Goal: Obtain resource: Download file/media

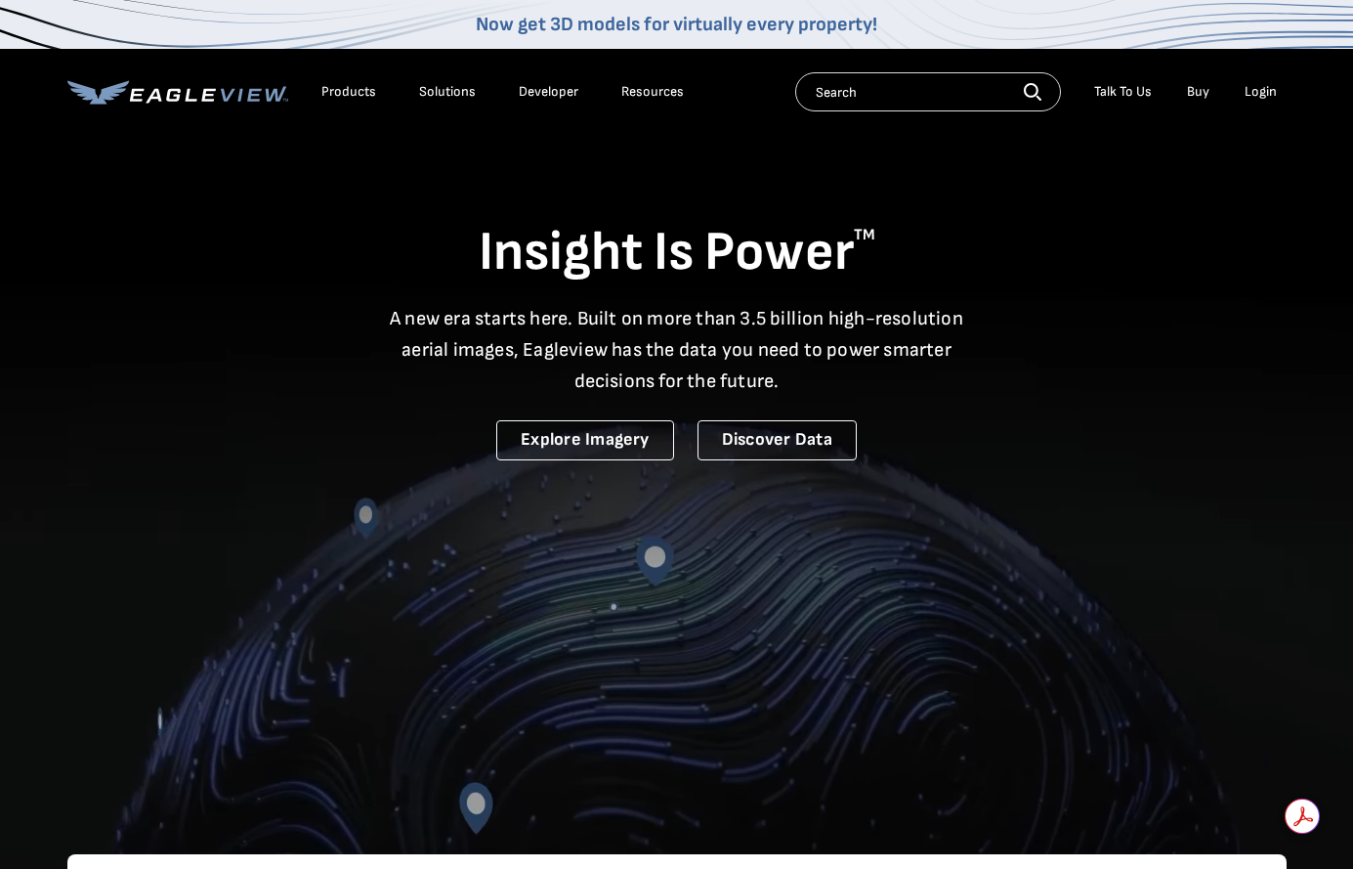
click at [1260, 92] on div "Login" at bounding box center [1261, 92] width 32 height 18
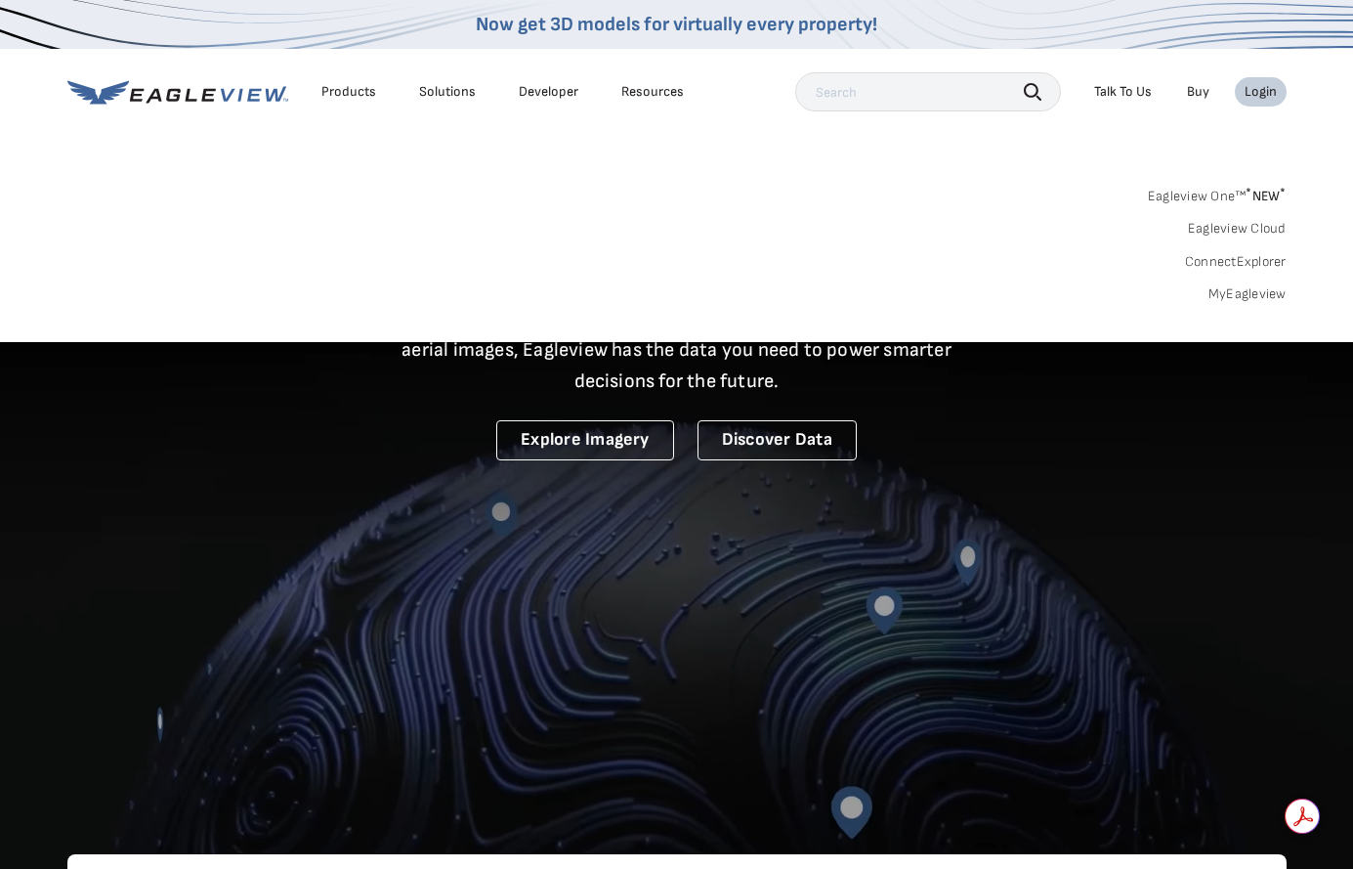
click at [1223, 293] on link "MyEagleview" at bounding box center [1248, 294] width 78 height 18
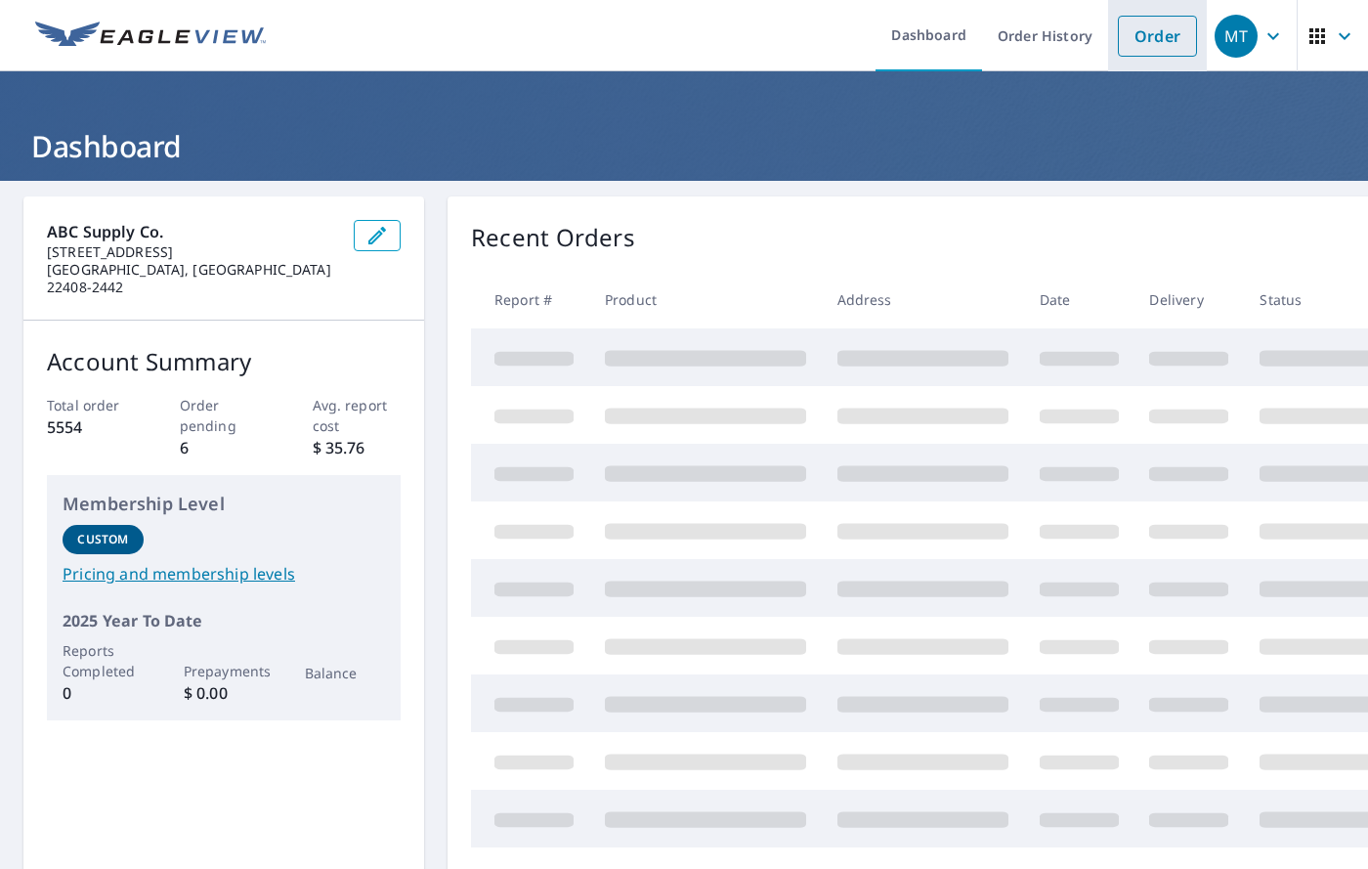
click at [1135, 45] on link "Order" at bounding box center [1157, 36] width 79 height 41
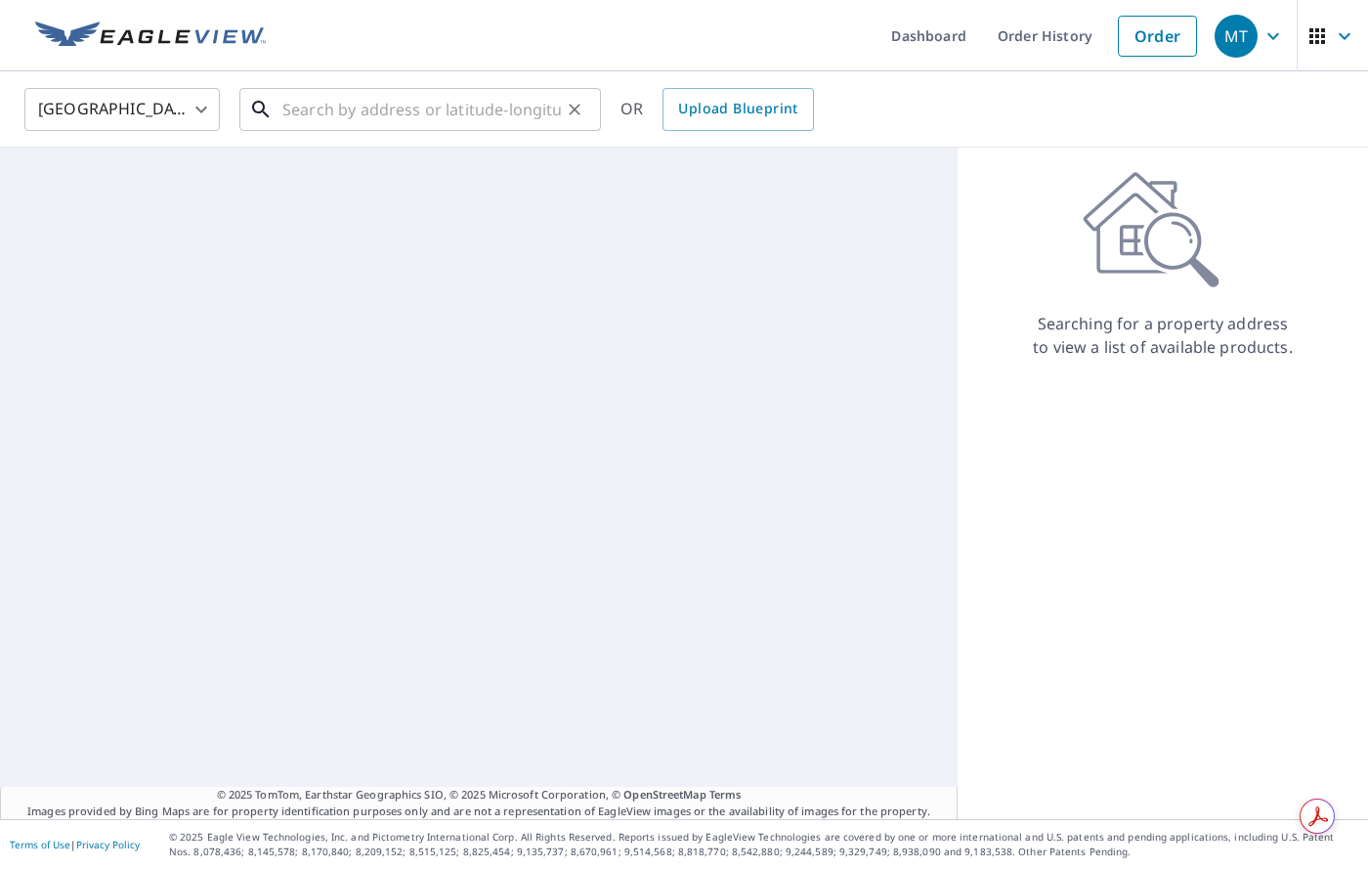
click at [362, 121] on input "text" at bounding box center [421, 109] width 279 height 55
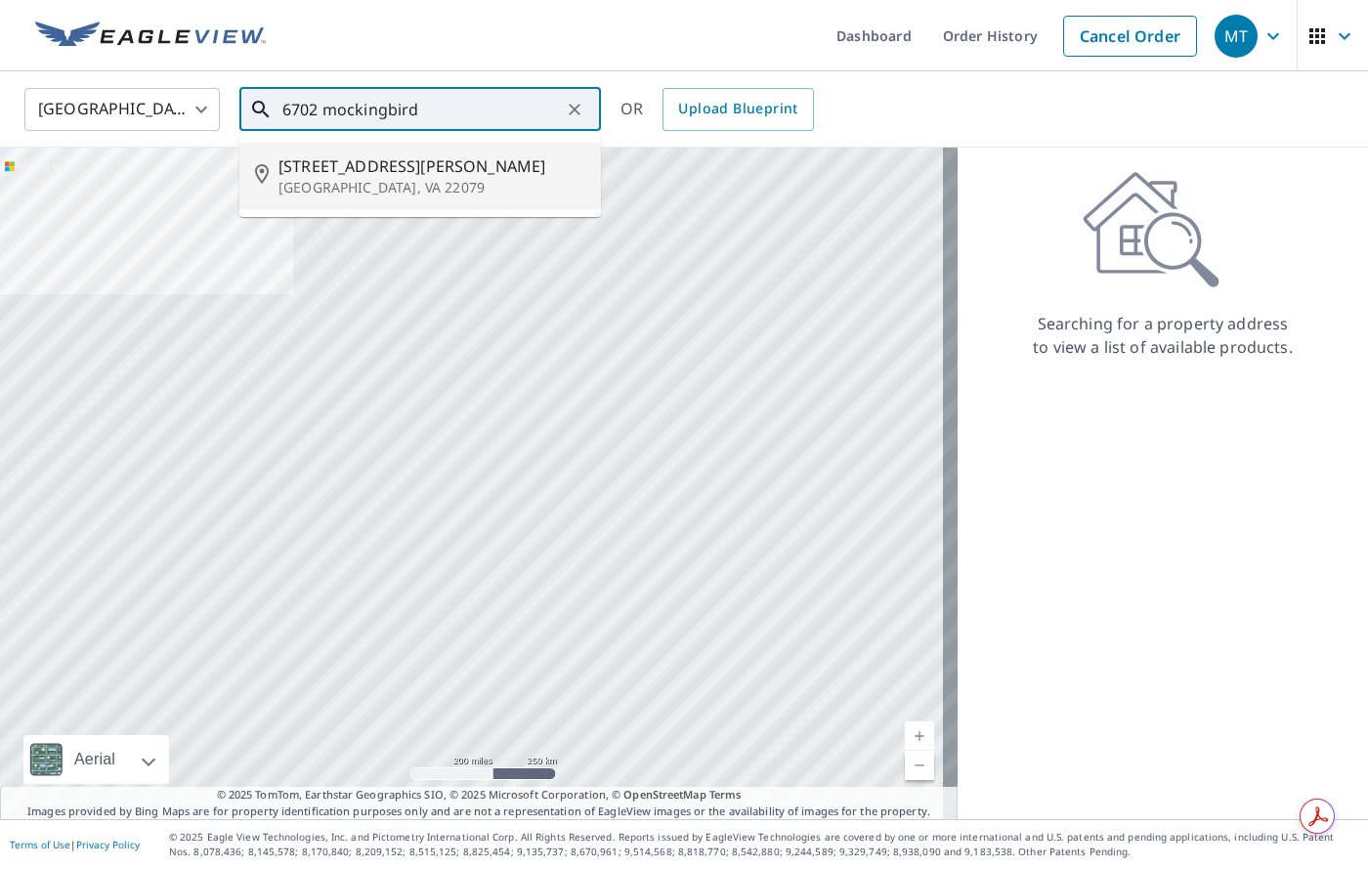
click at [384, 165] on span "6702 Mockingbird Woods Ct" at bounding box center [432, 165] width 307 height 23
type input "6702 Mockingbird Woods Ct Lorton, VA 22079"
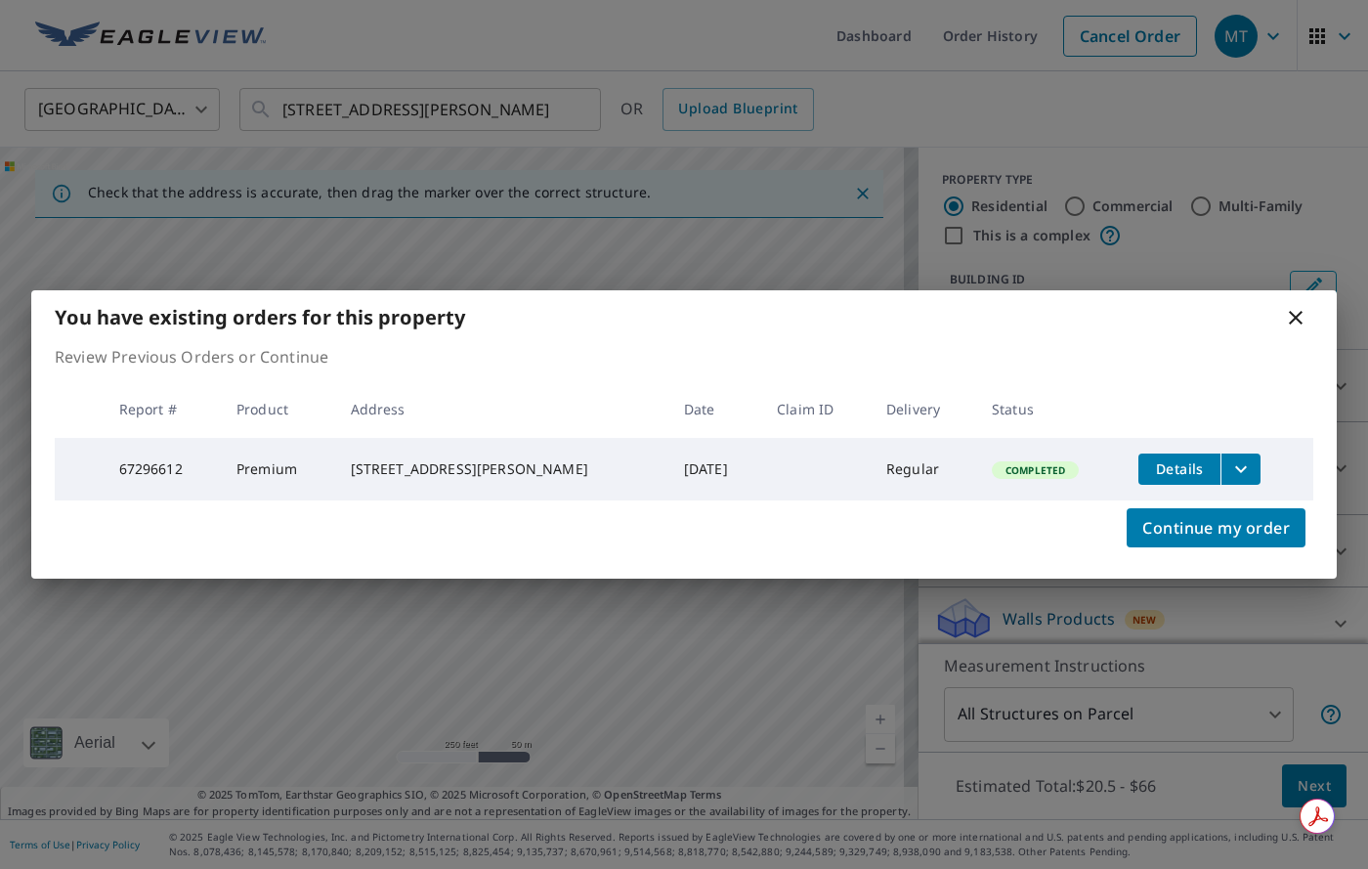
click at [1229, 464] on icon "filesDropdownBtn-67296612" at bounding box center [1240, 468] width 23 height 23
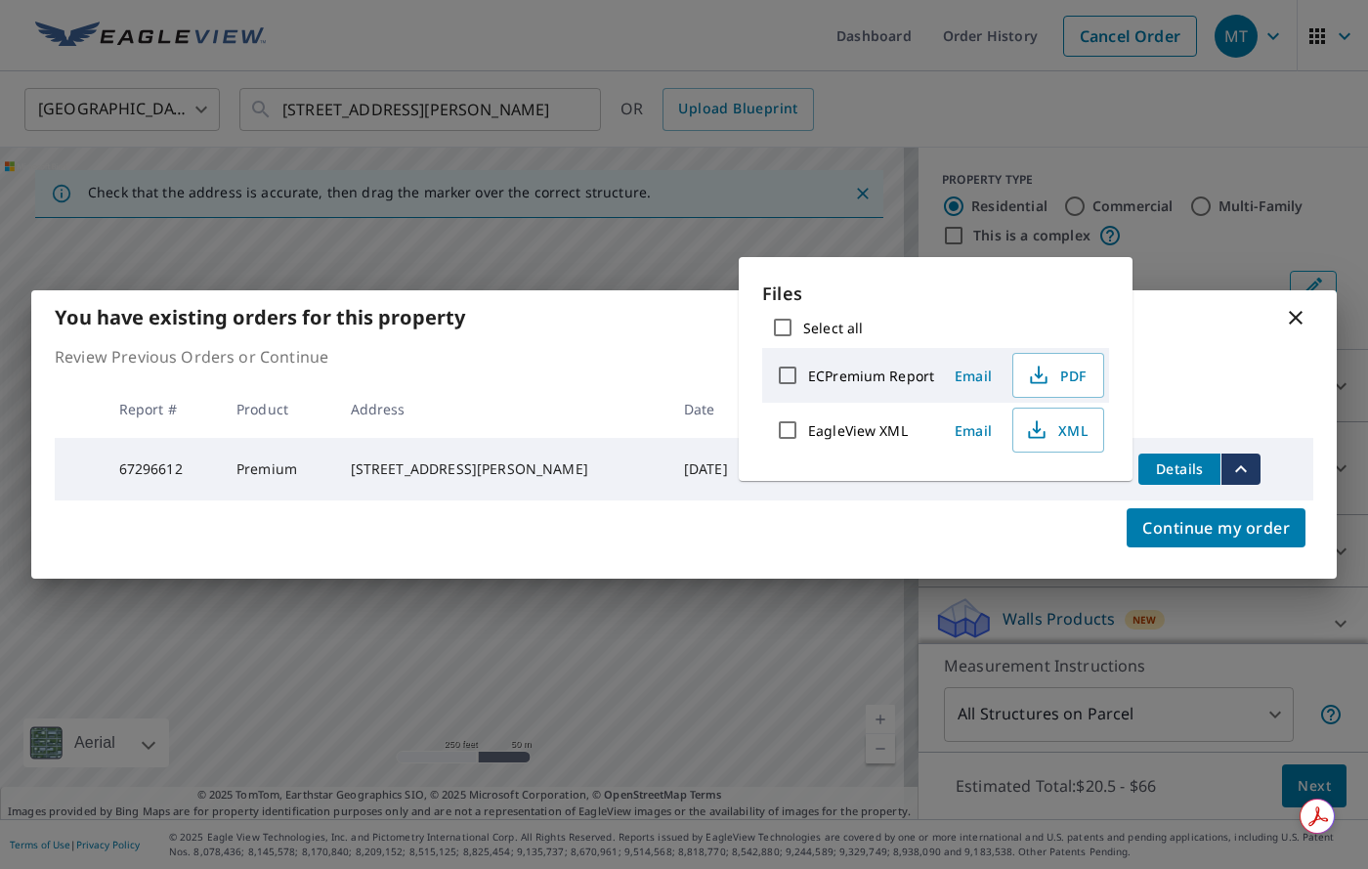
click at [966, 379] on span "Email" at bounding box center [973, 375] width 47 height 19
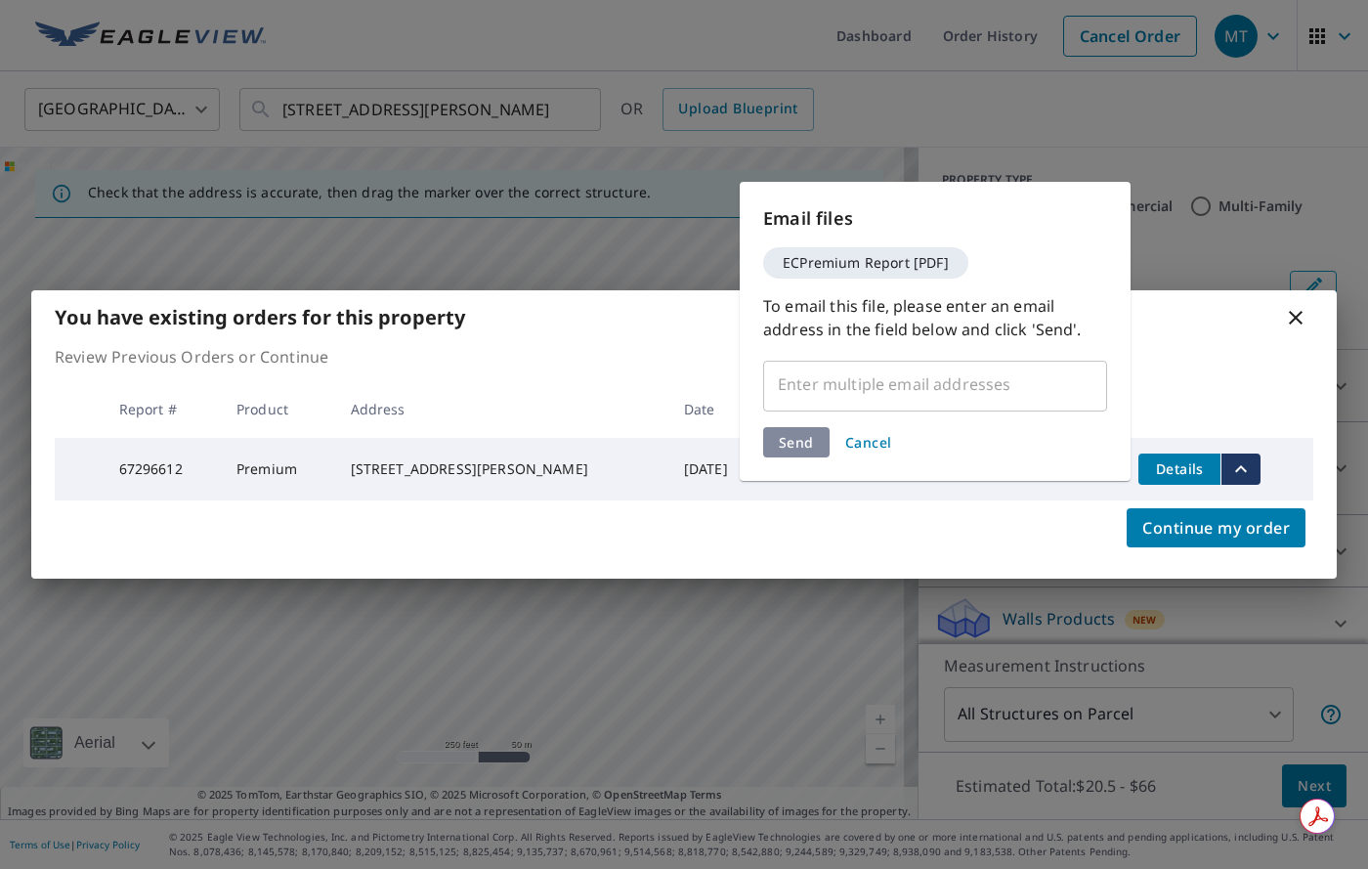
click at [787, 390] on input "text" at bounding box center [920, 383] width 297 height 37
click at [868, 440] on span "Cancel" at bounding box center [868, 442] width 47 height 19
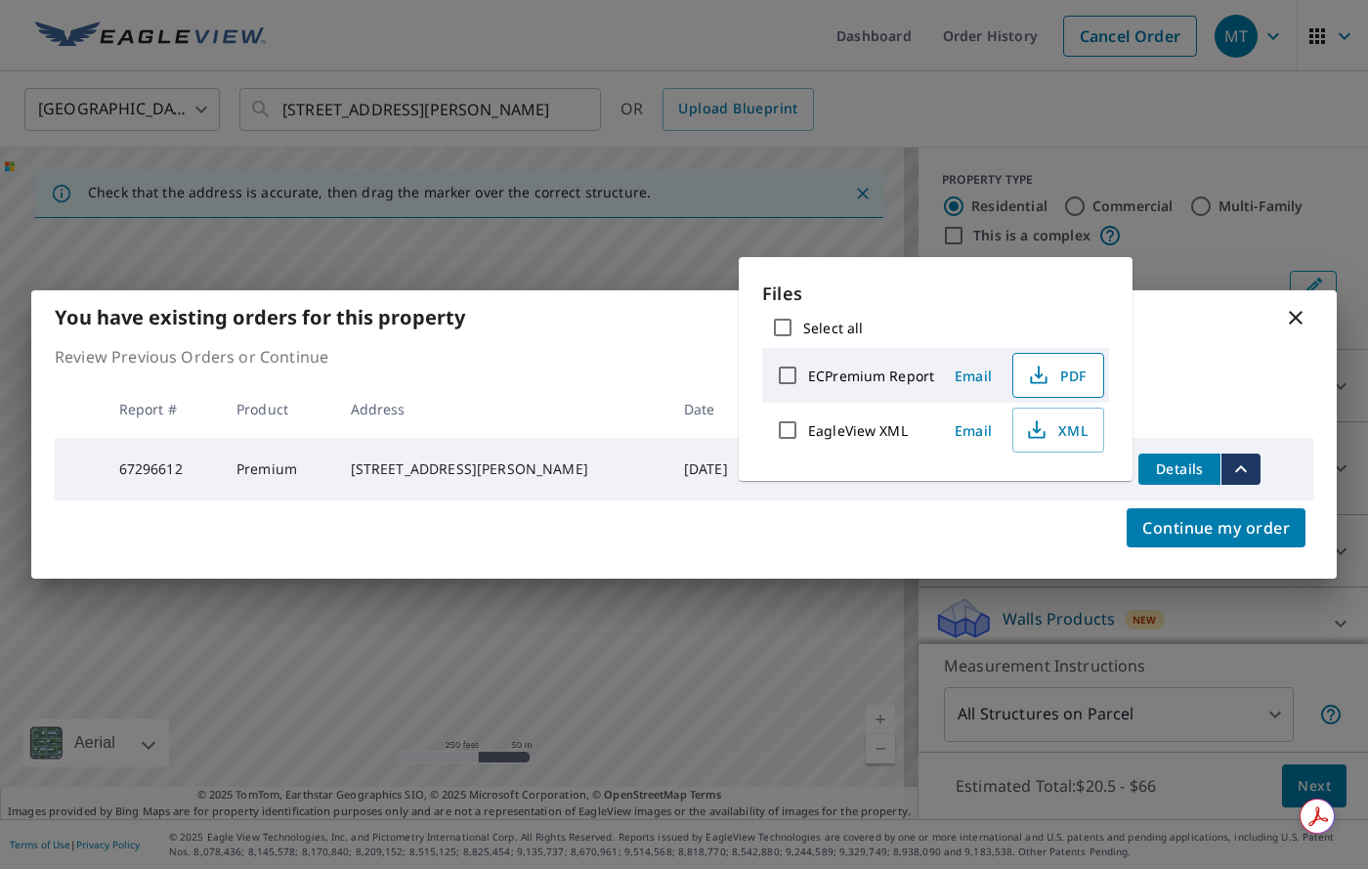
click at [1074, 373] on span "PDF" at bounding box center [1056, 375] width 63 height 23
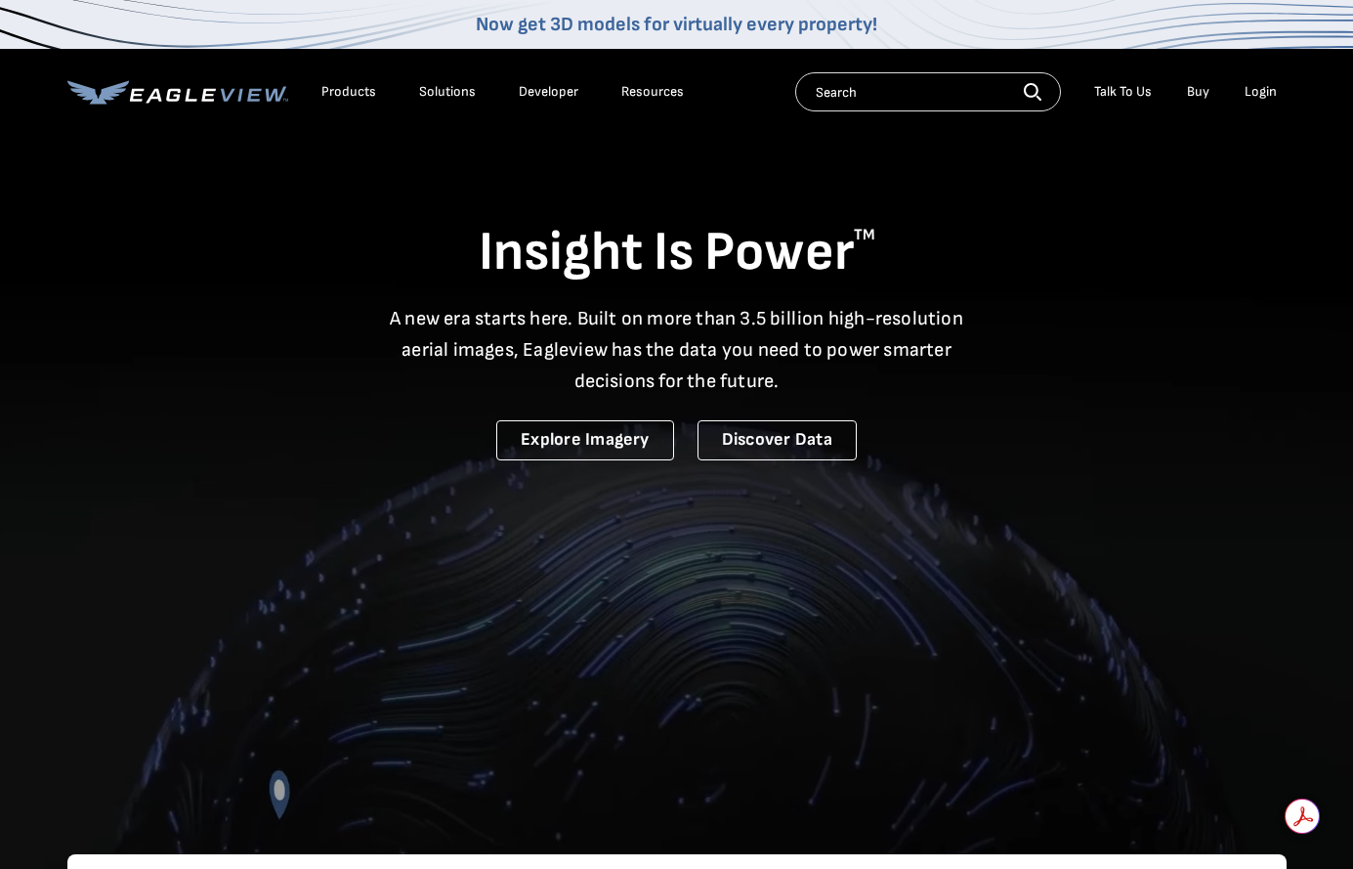
click at [1261, 89] on div "Login" at bounding box center [1261, 92] width 32 height 18
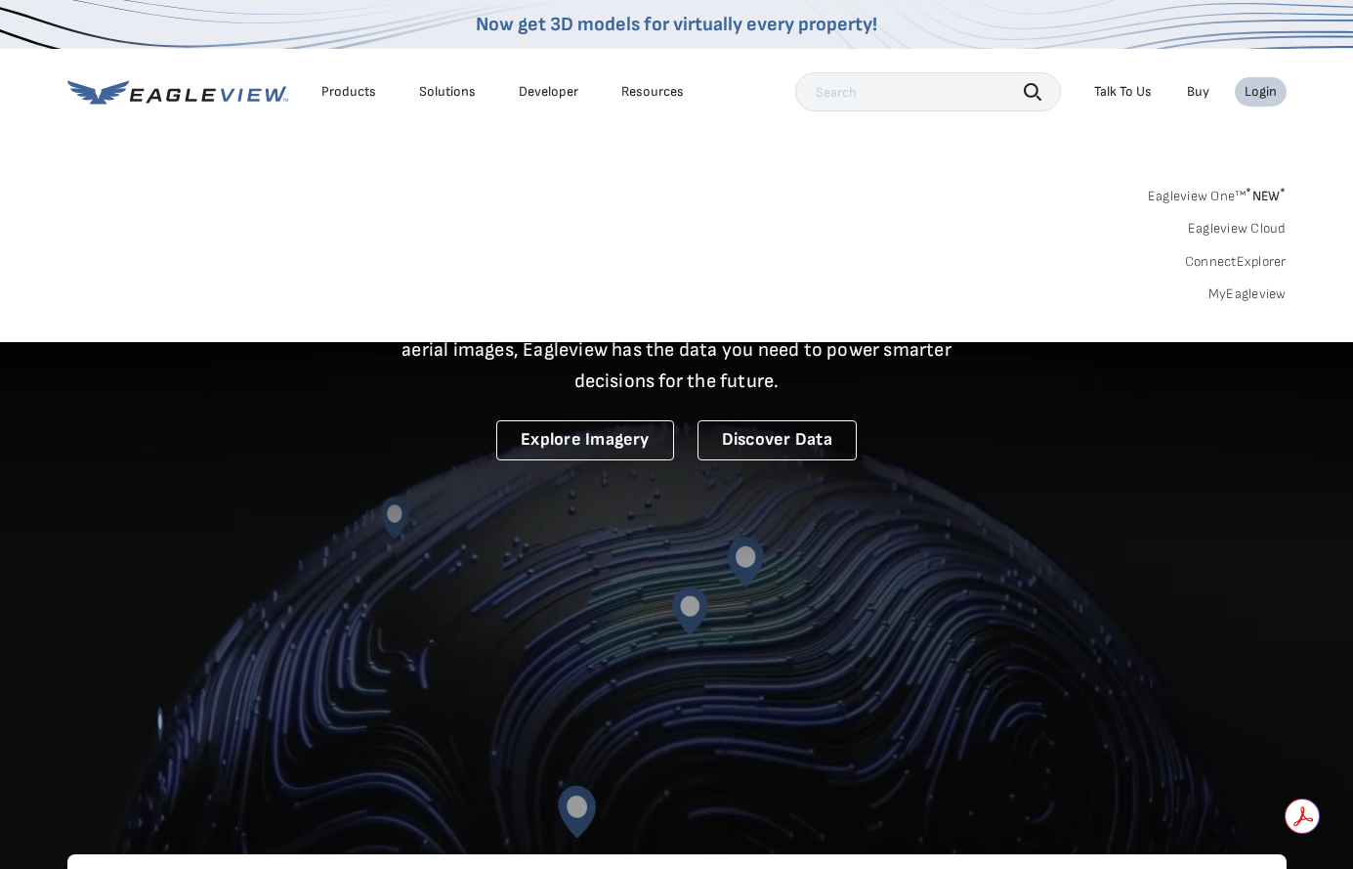
click at [1242, 290] on link "MyEagleview" at bounding box center [1248, 294] width 78 height 18
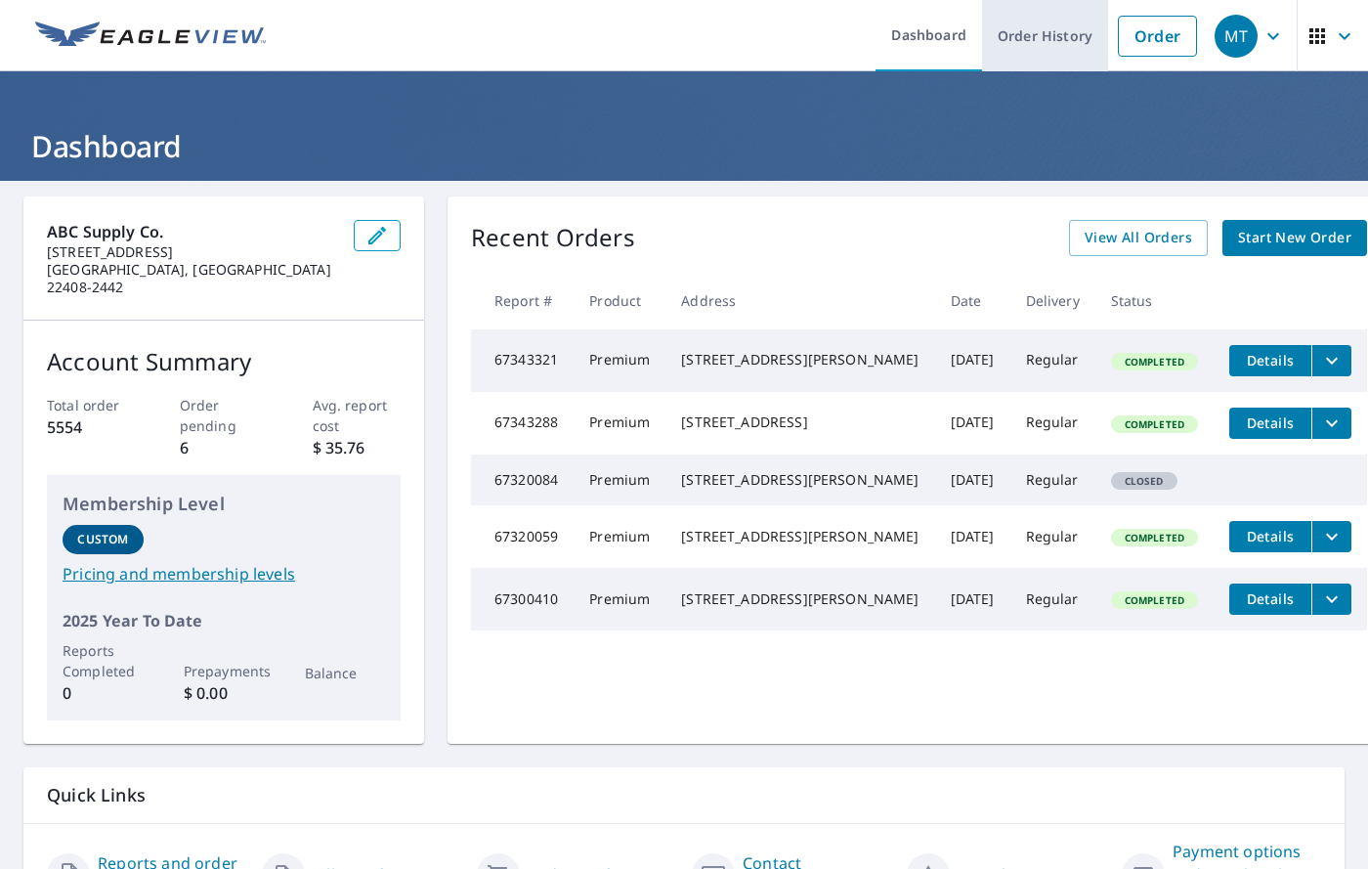
click at [1052, 31] on link "Order History" at bounding box center [1045, 35] width 126 height 71
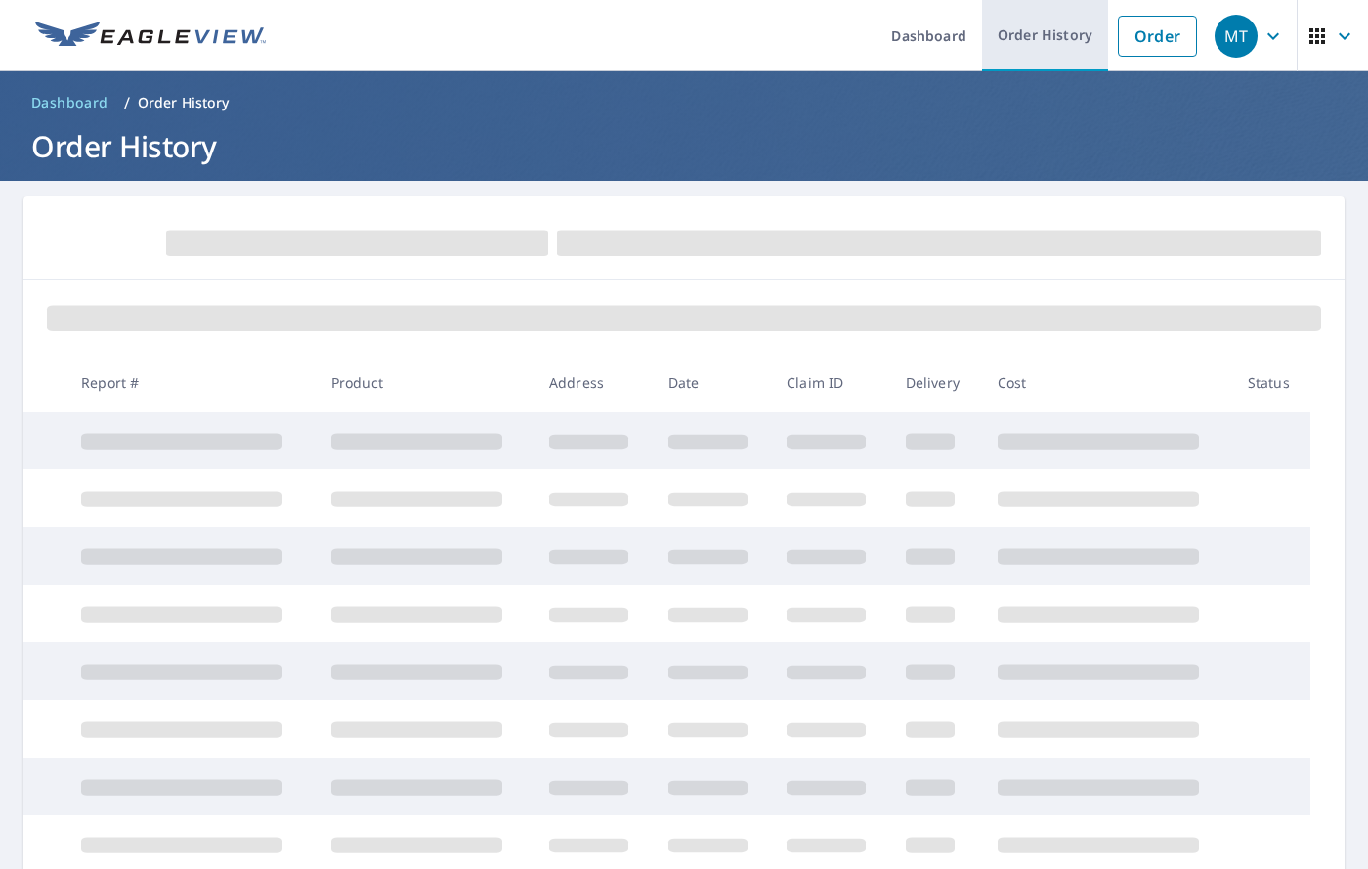
click at [1025, 29] on link "Order History" at bounding box center [1045, 35] width 126 height 71
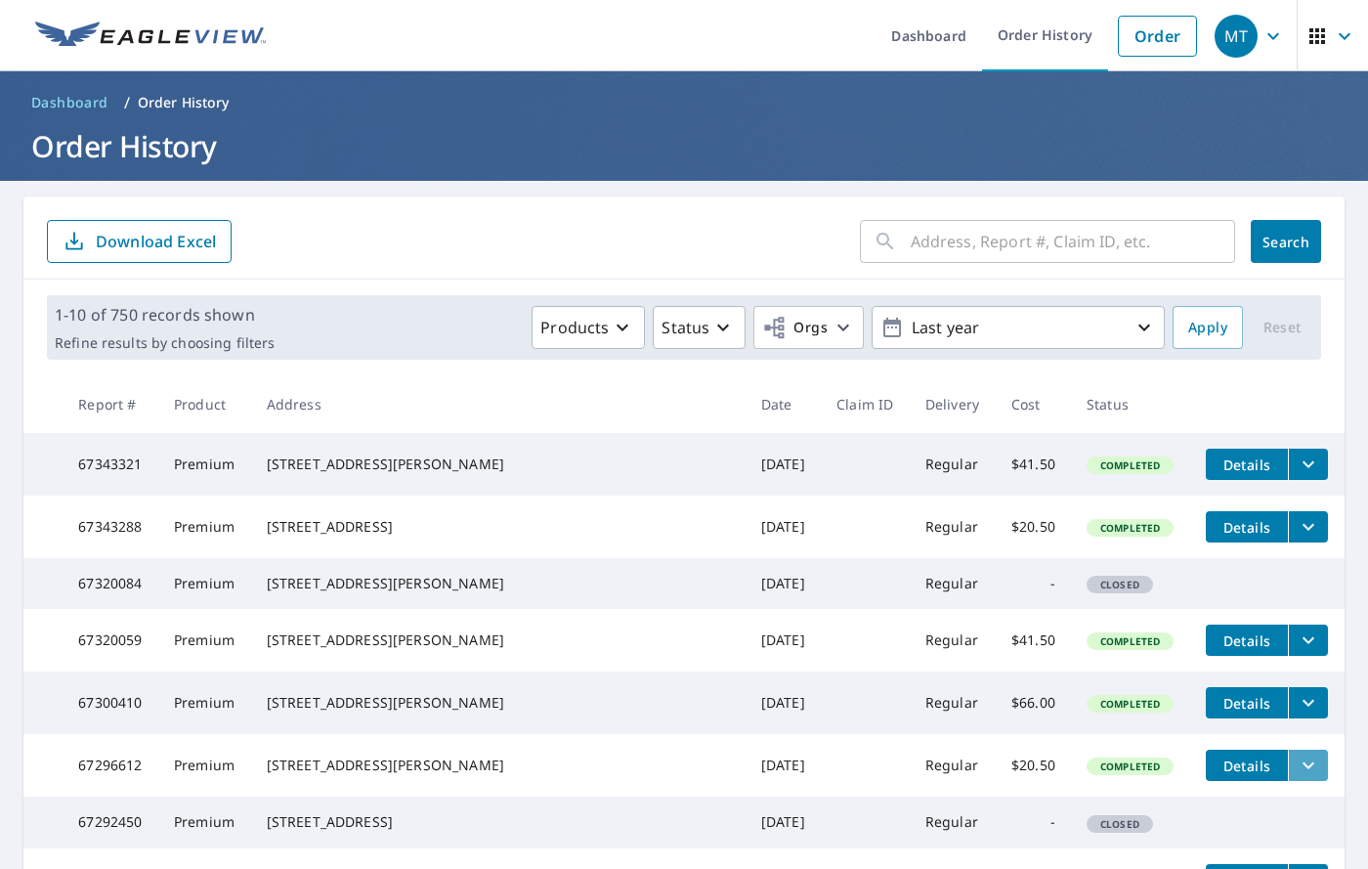
click at [1288, 781] on button "filesDropdownBtn-67296612" at bounding box center [1308, 765] width 40 height 31
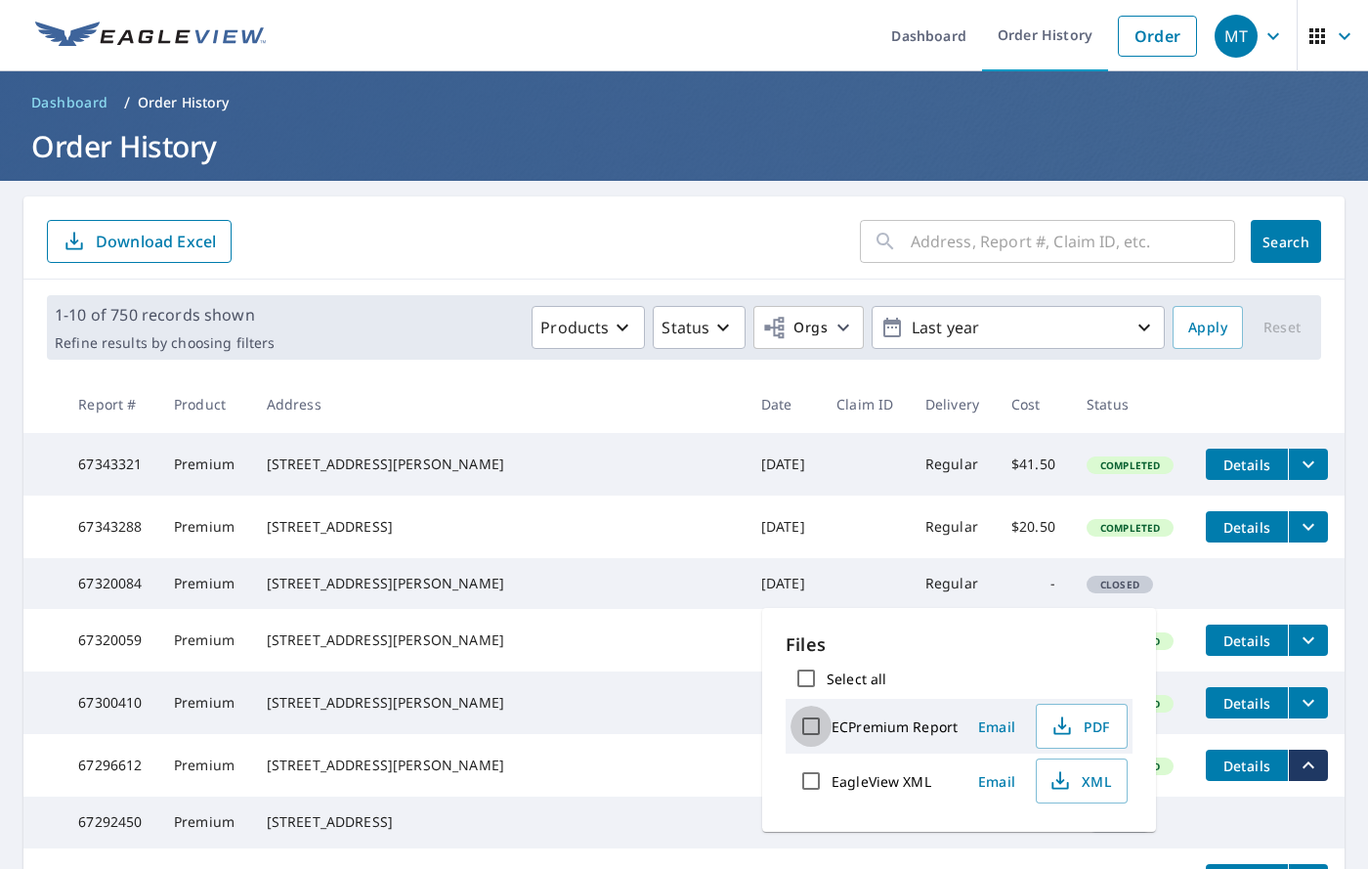
click at [818, 724] on input "ECPremium Report" at bounding box center [811, 726] width 41 height 41
checkbox input "true"
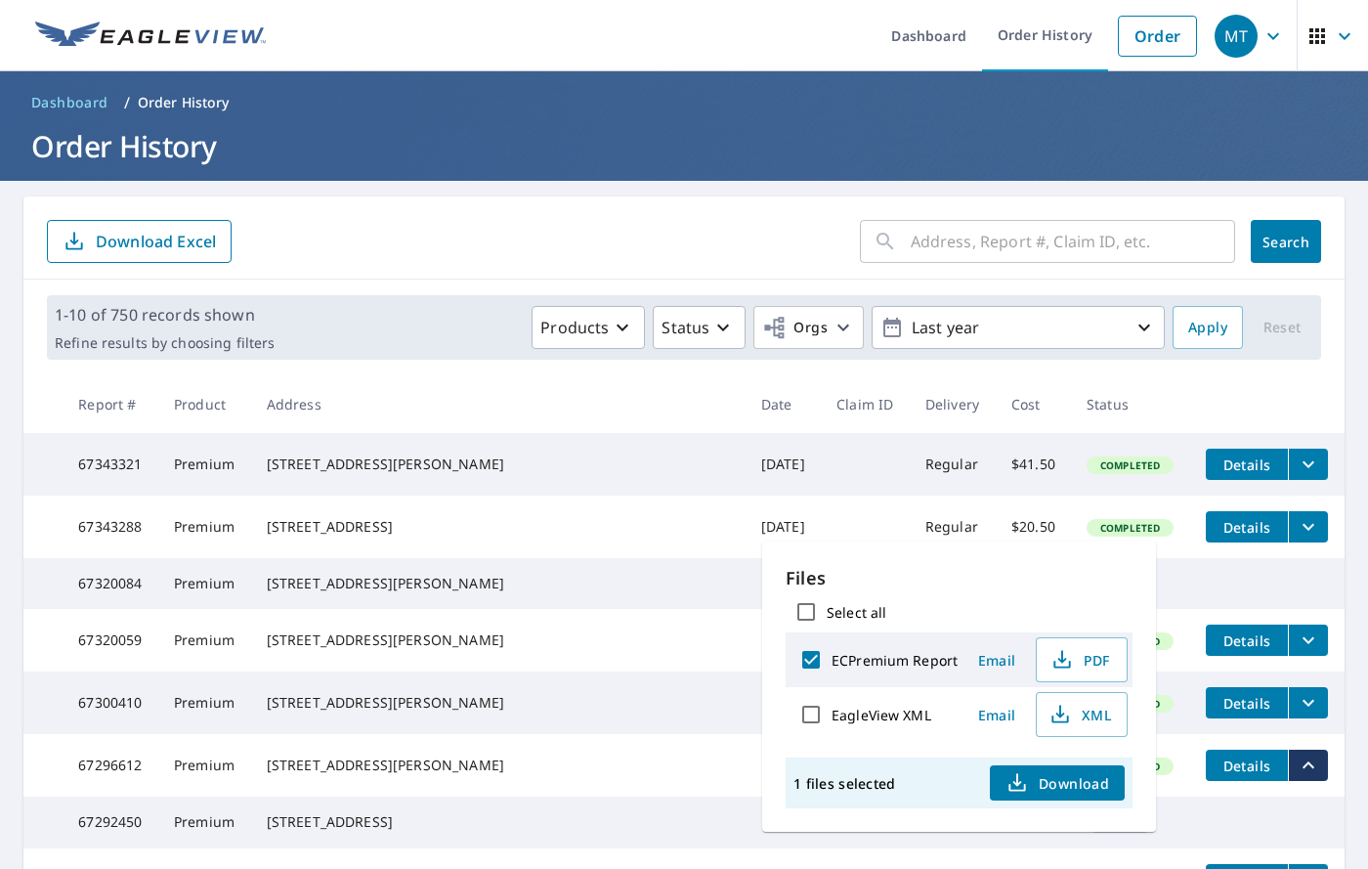
click at [999, 654] on span "Email" at bounding box center [996, 660] width 47 height 19
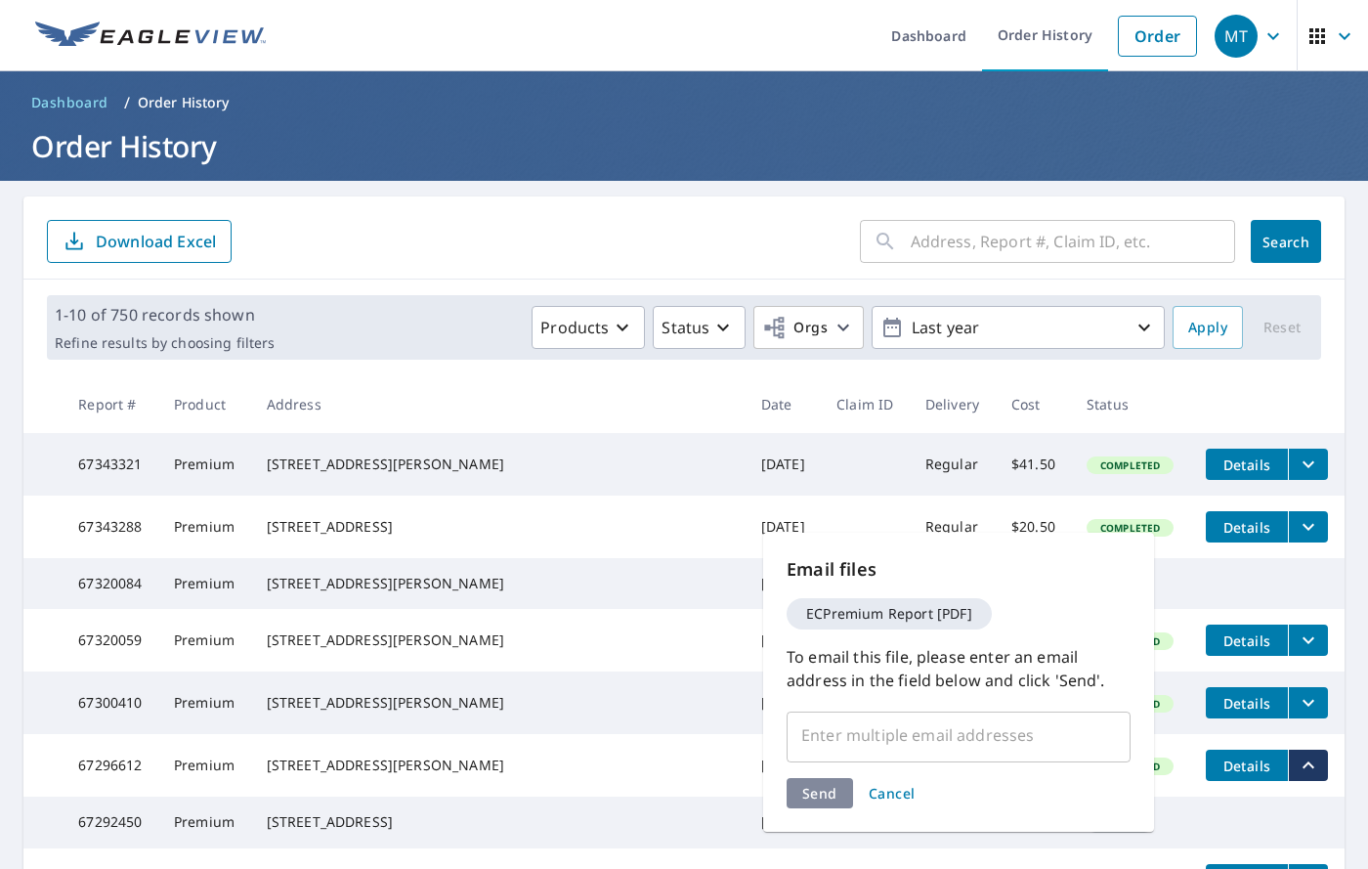
click at [825, 730] on input "text" at bounding box center [943, 734] width 297 height 37
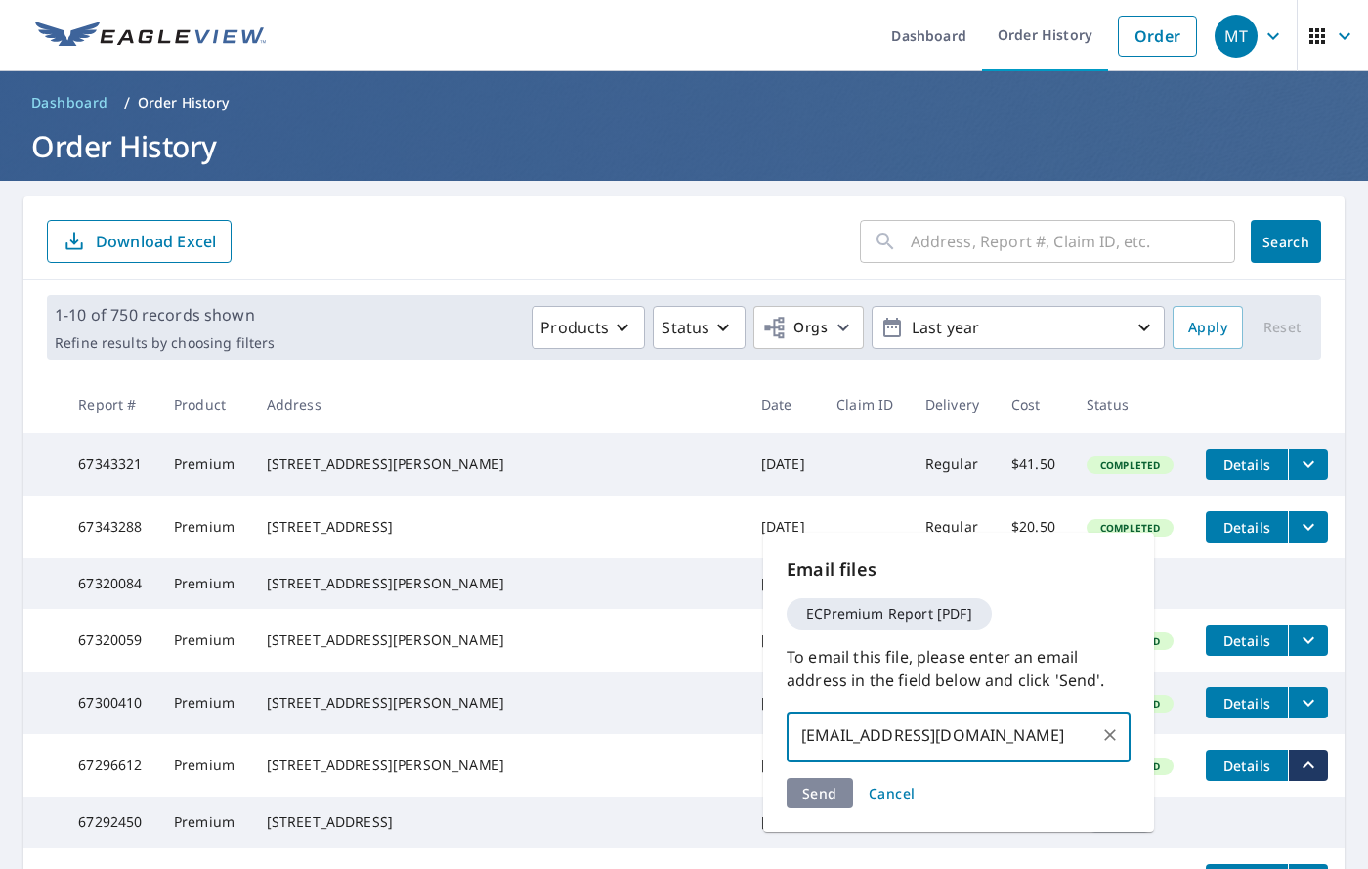
type input "[EMAIL_ADDRESS][DOMAIN_NAME]"
click at [822, 795] on div "Send Cancel" at bounding box center [959, 793] width 344 height 30
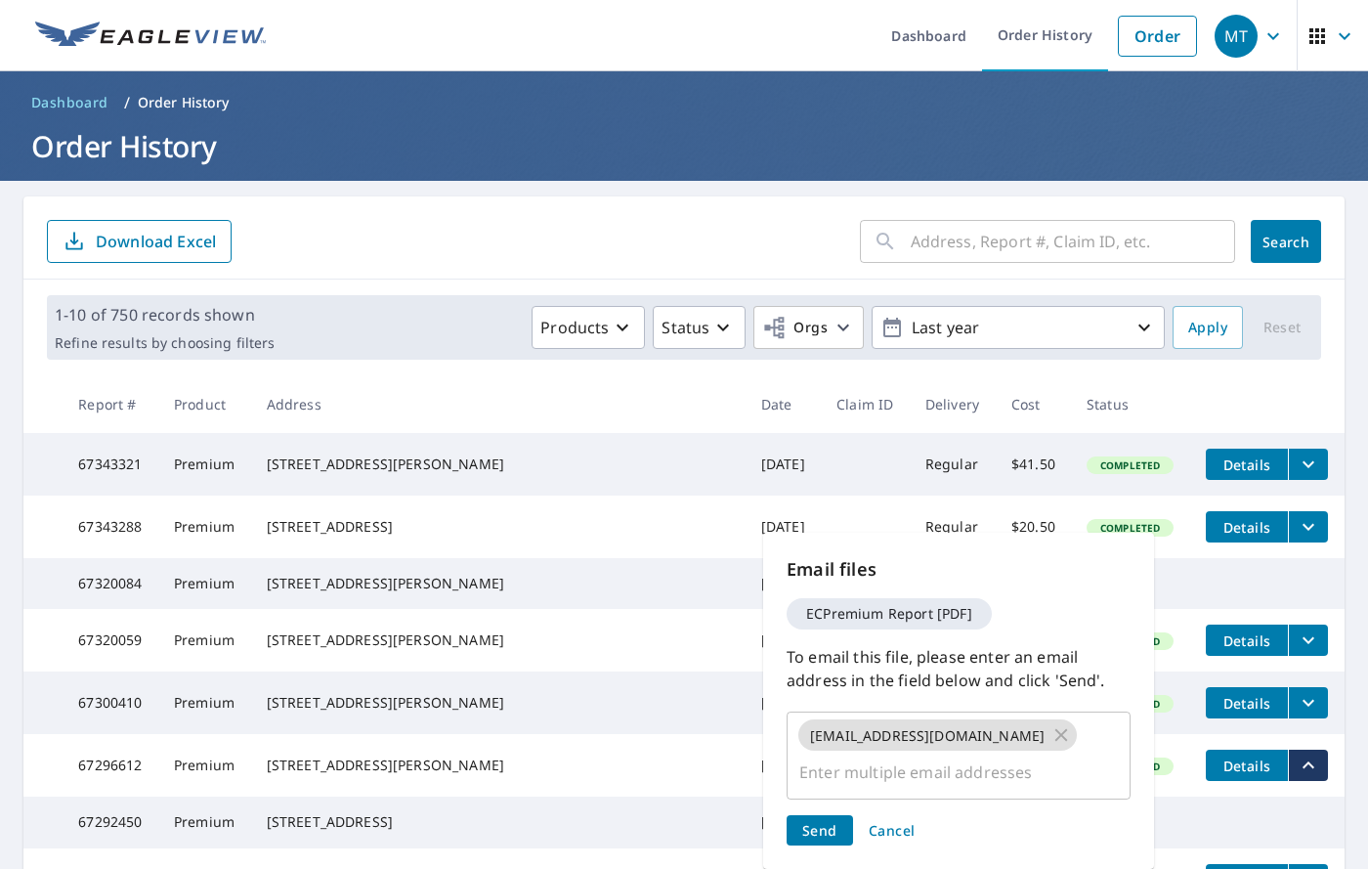
click at [822, 821] on span "Send" at bounding box center [819, 830] width 35 height 19
